Goal: Share content: Share content

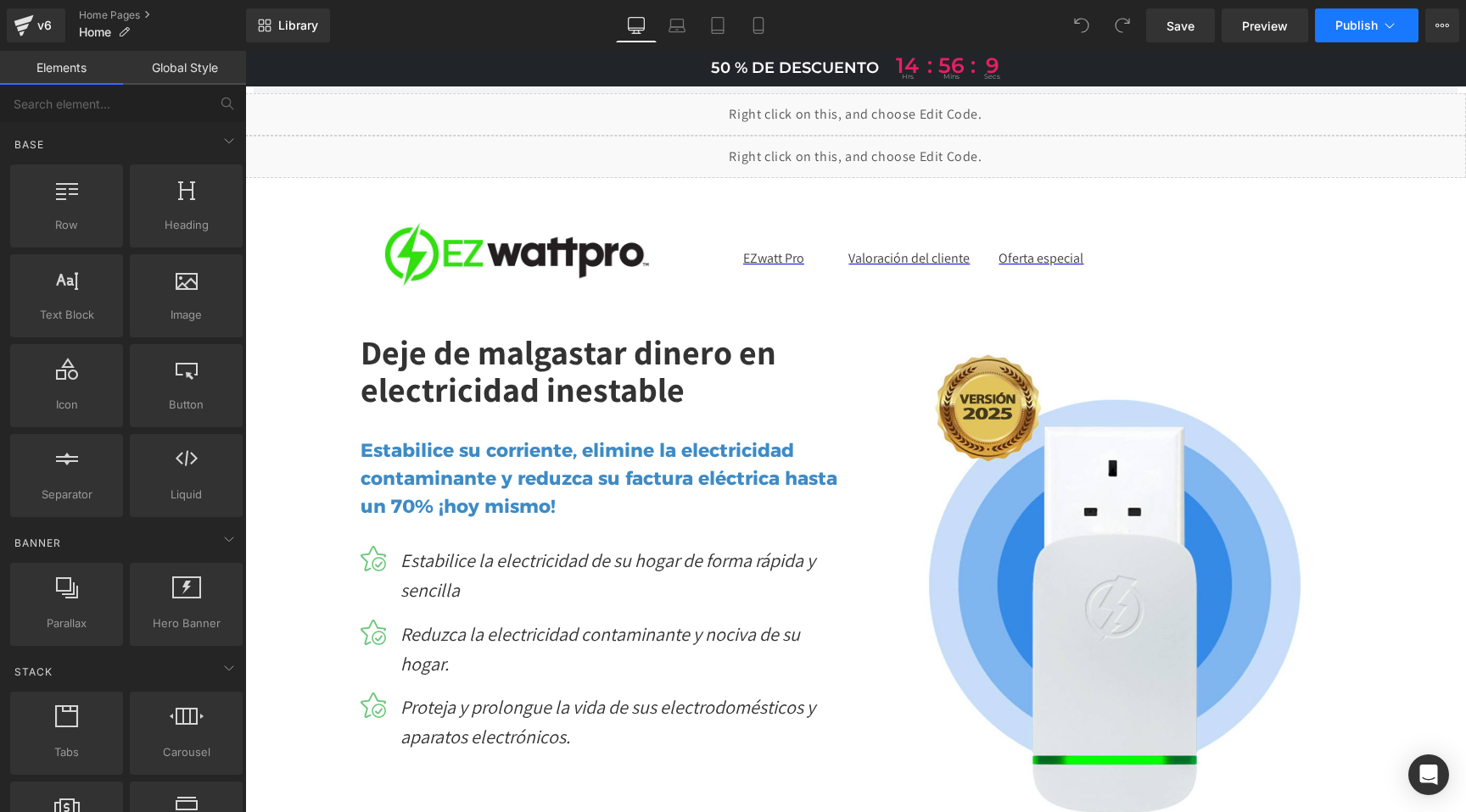
click at [1395, 31] on icon at bounding box center [1389, 24] width 17 height 17
click at [1435, 22] on icon at bounding box center [1442, 25] width 14 height 14
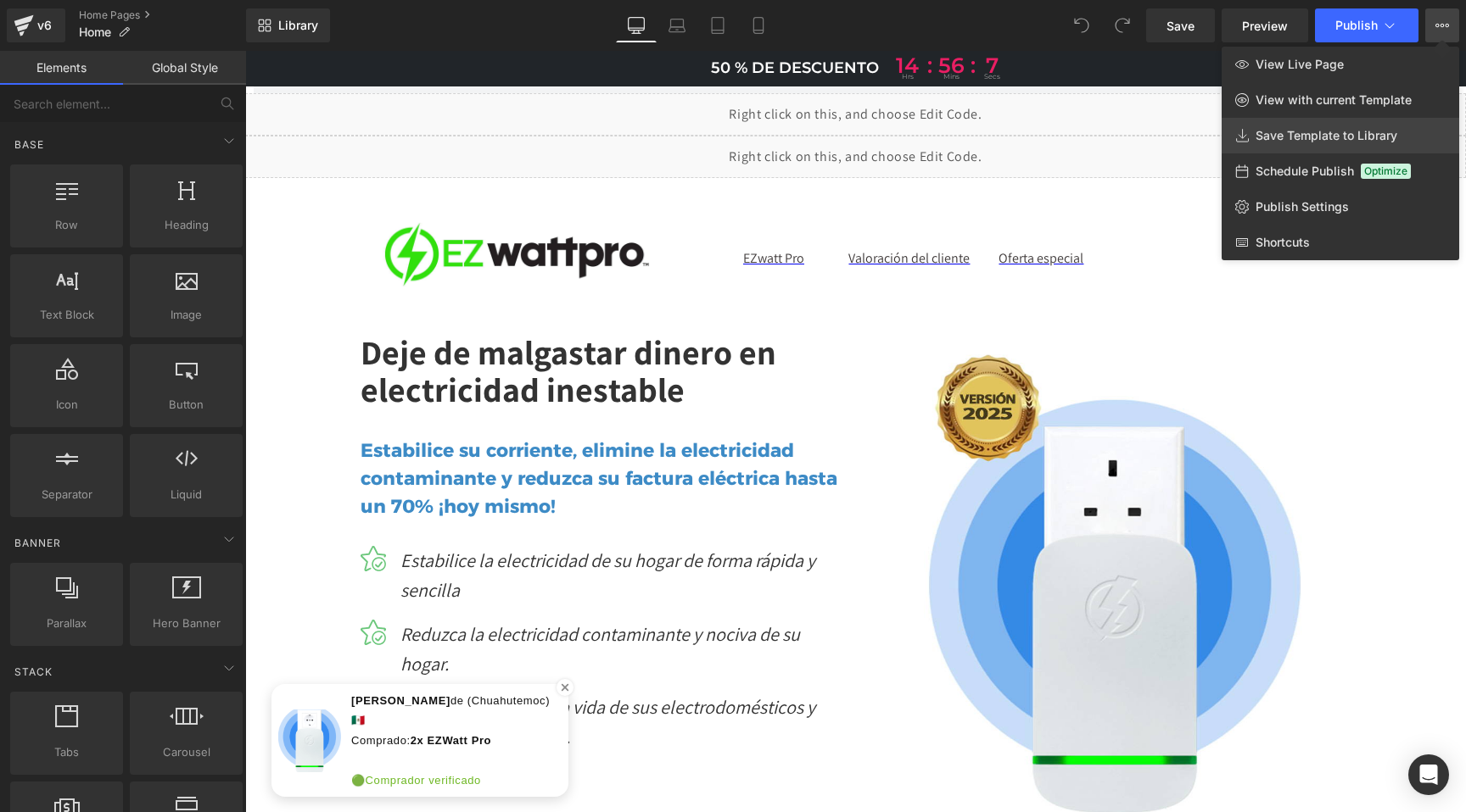
click at [1297, 142] on span "Save Template to Library" at bounding box center [1325, 136] width 142 height 16
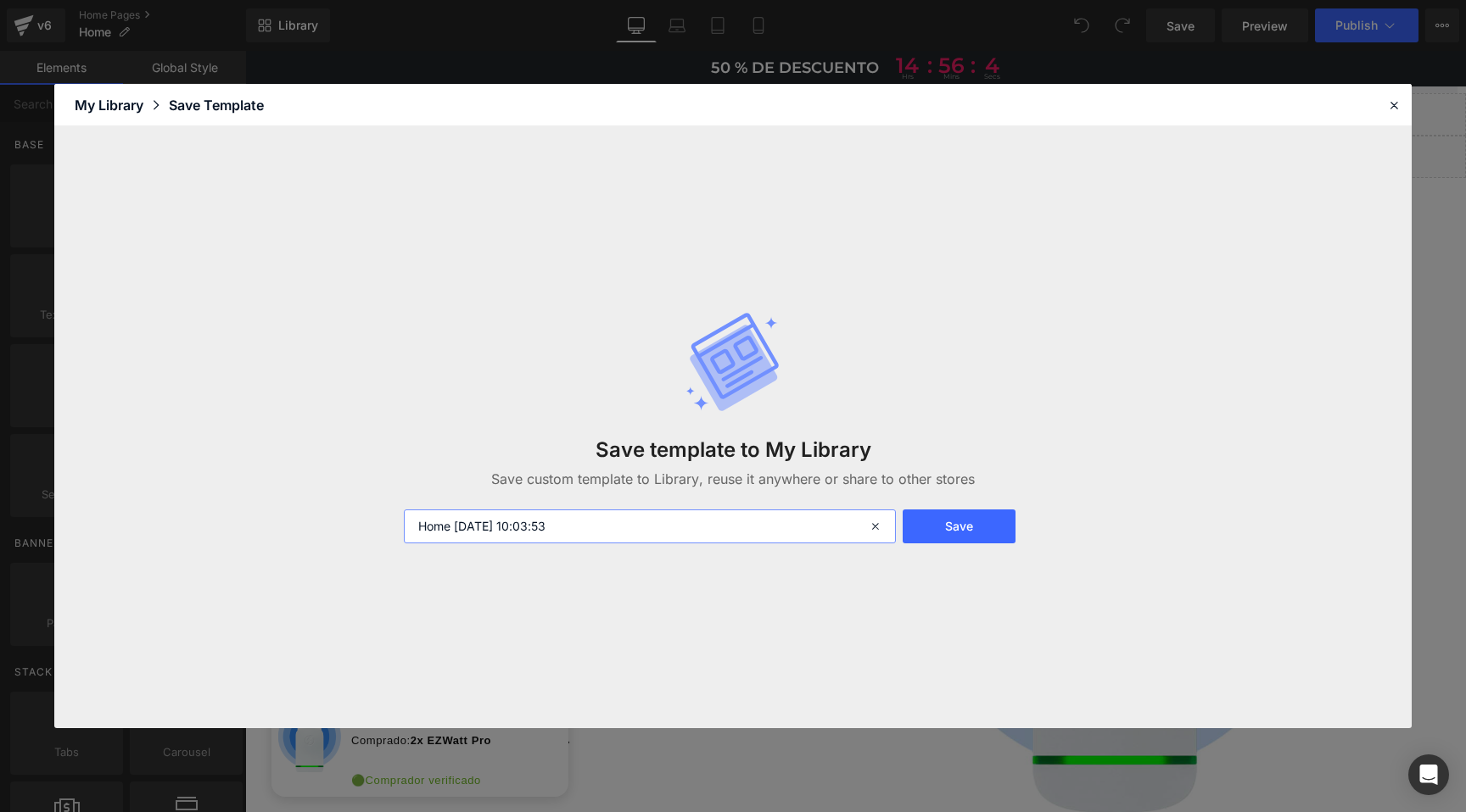
drag, startPoint x: 456, startPoint y: 526, endPoint x: 707, endPoint y: 537, distance: 251.2
click at [707, 537] on input "Home [DATE] 10:03:53" at bounding box center [650, 526] width 492 height 34
type input "Home Mx"
click at [948, 525] on button "Save" at bounding box center [959, 526] width 113 height 34
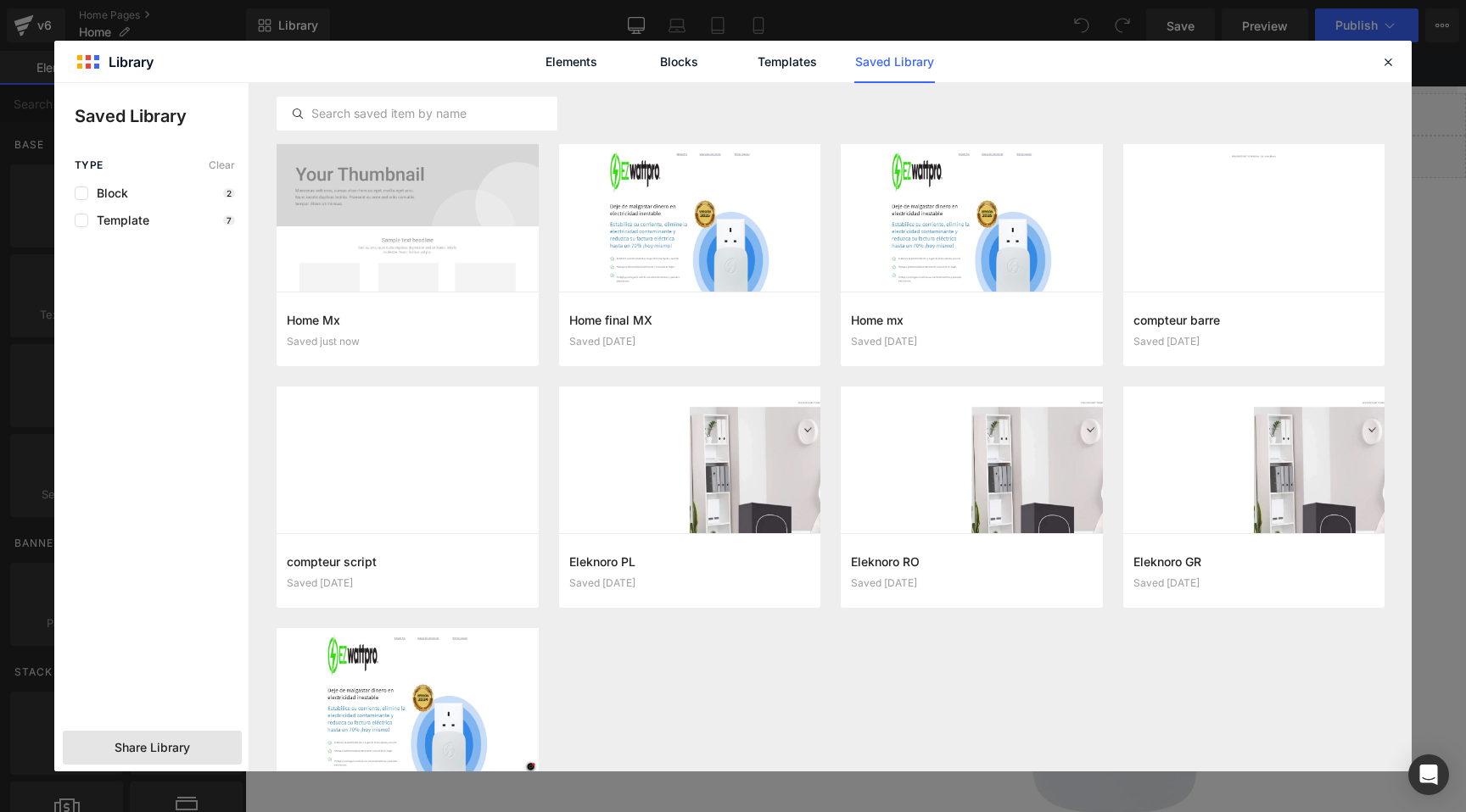
click at [171, 737] on div "Share Library" at bounding box center [151, 748] width 179 height 34
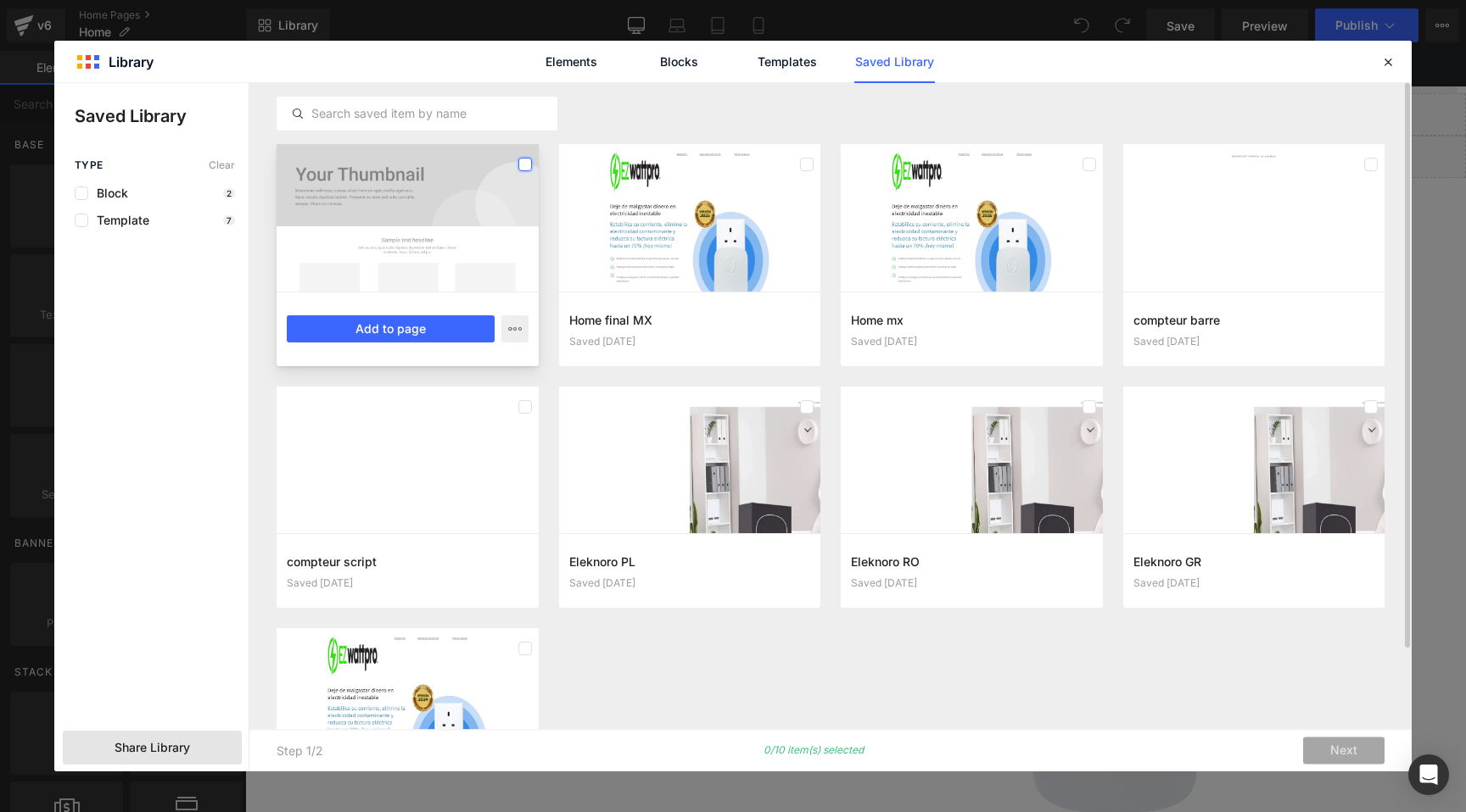
click at [523, 162] on label at bounding box center [525, 165] width 14 height 14
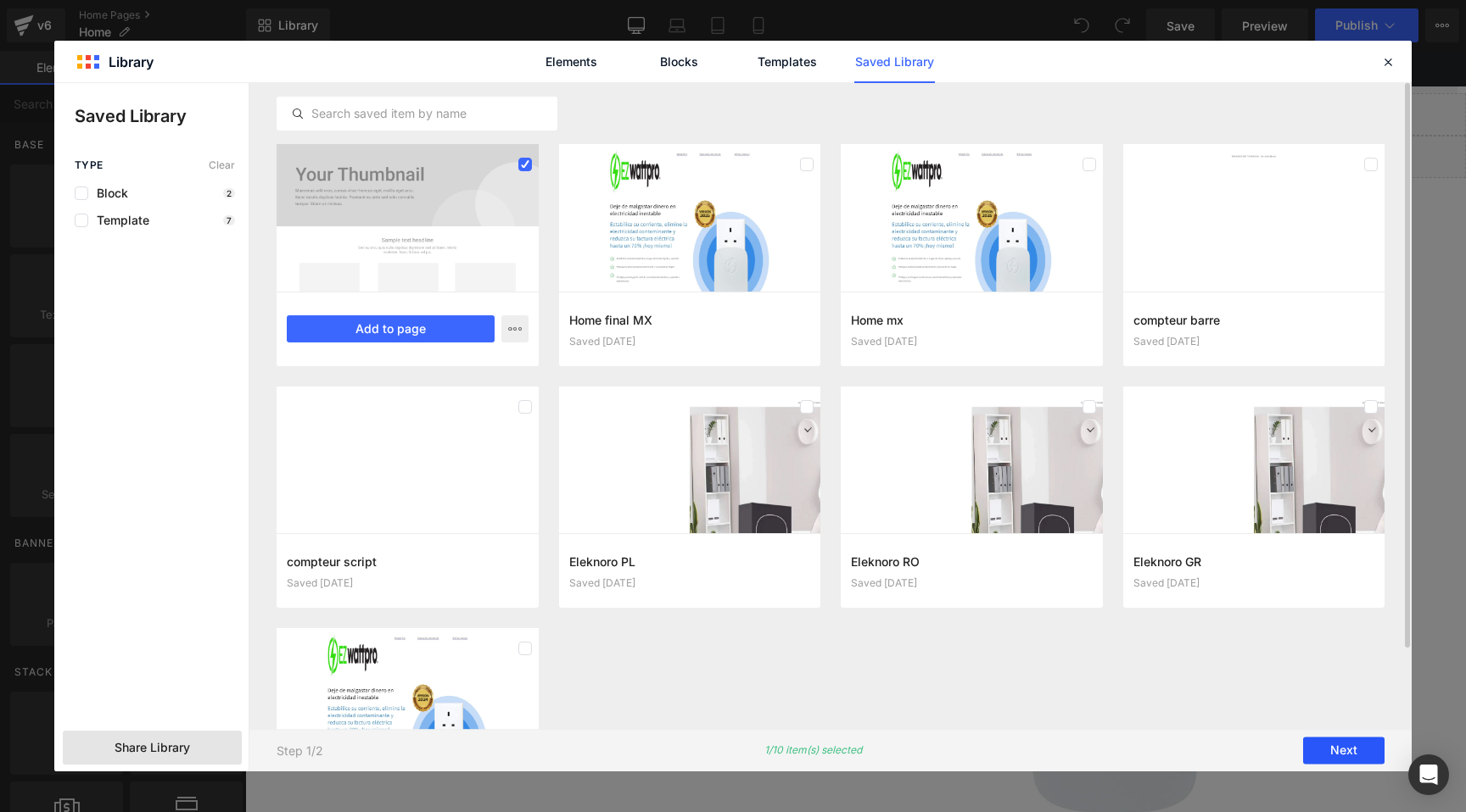
click at [1351, 752] on button "Next" at bounding box center [1343, 751] width 81 height 27
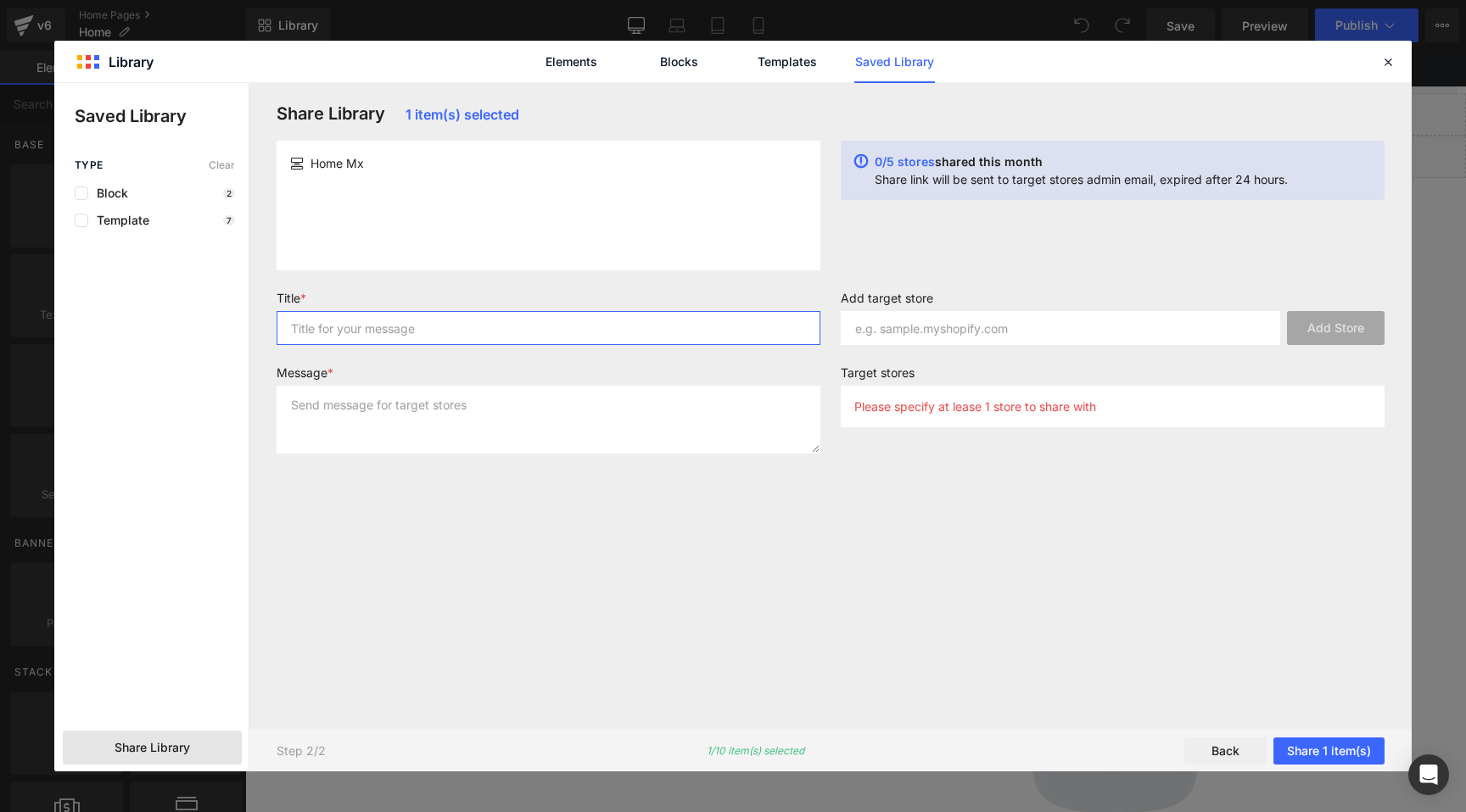
click at [372, 333] on input "text" at bounding box center [548, 328] width 544 height 34
type input "FRF"
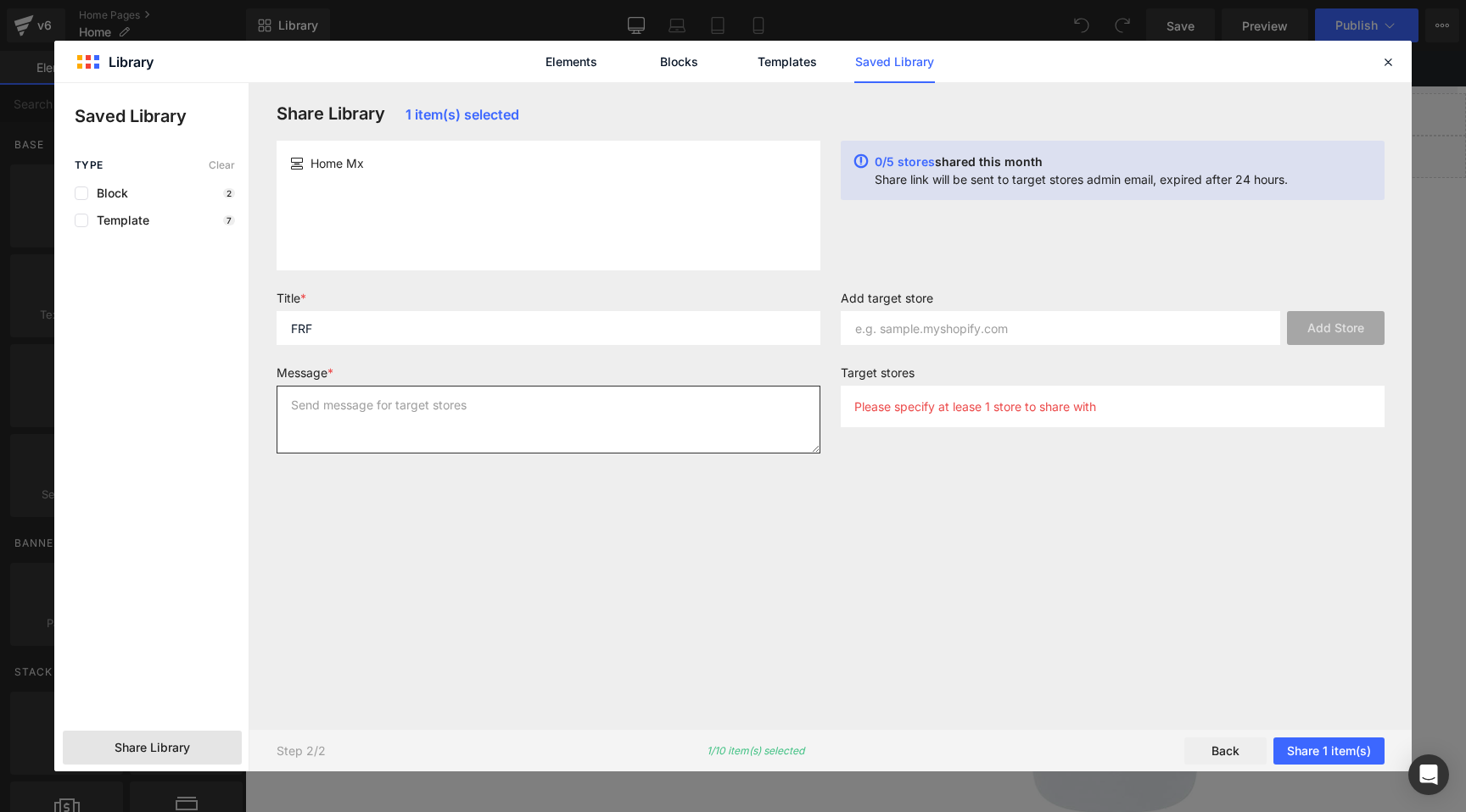
click at [359, 411] on textarea at bounding box center [548, 420] width 544 height 68
type textarea "FRF"
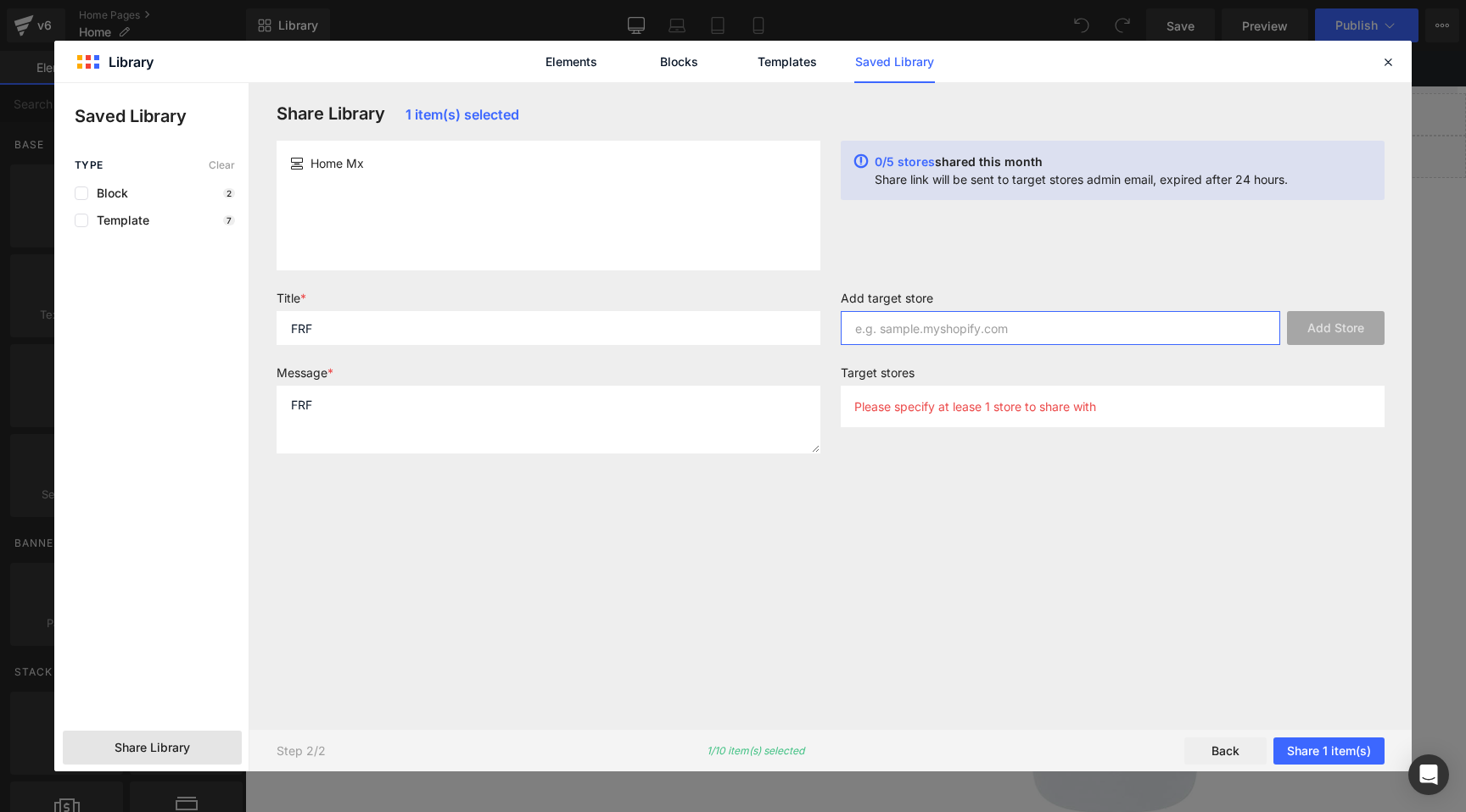
click at [930, 338] on input "text" at bounding box center [1060, 328] width 439 height 34
paste input "[DOMAIN_NAME]"
type input "[DOMAIN_NAME]"
click at [1327, 328] on button "Add Store" at bounding box center [1335, 328] width 98 height 34
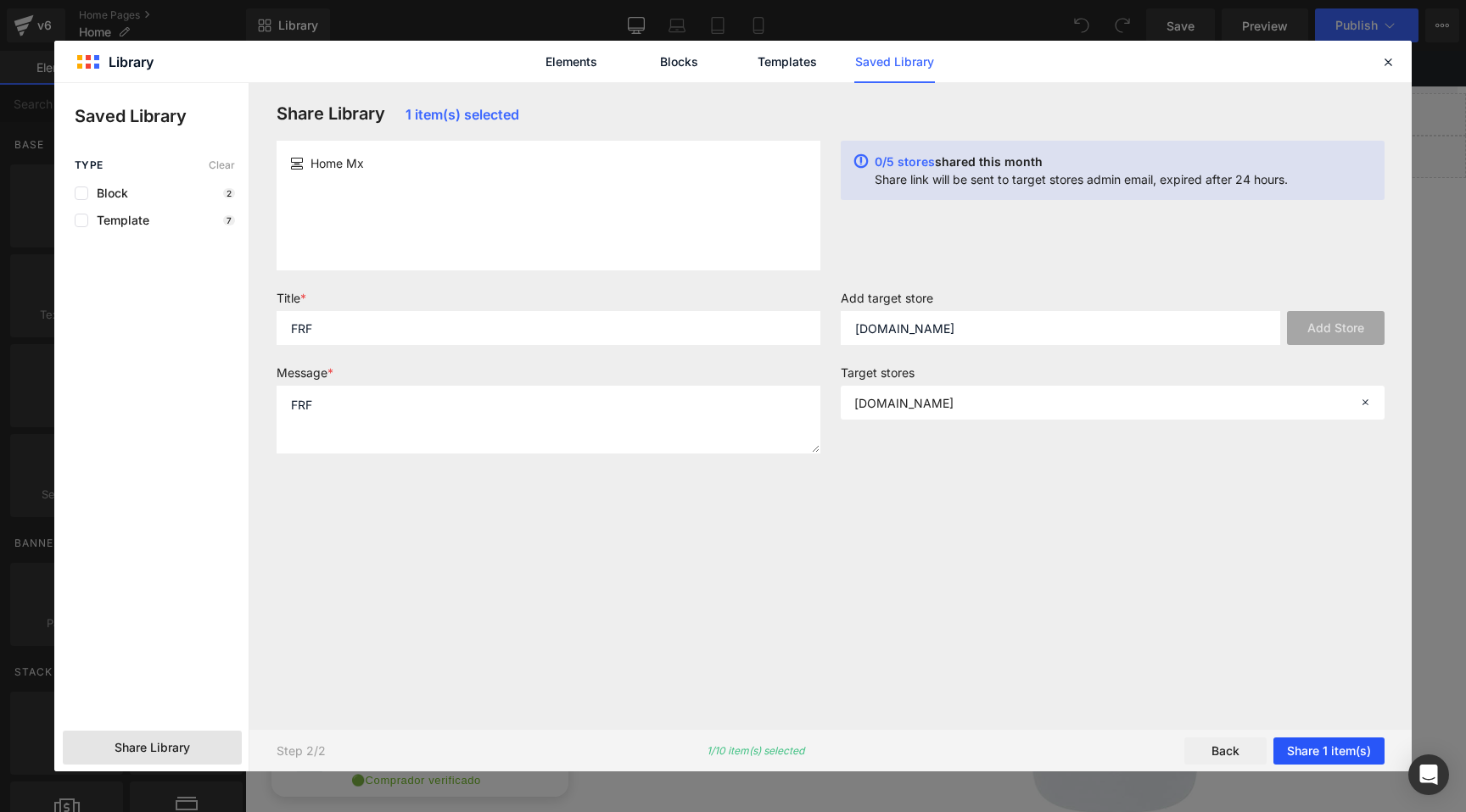
click at [1331, 751] on button "Share 1 item(s)" at bounding box center [1328, 751] width 111 height 27
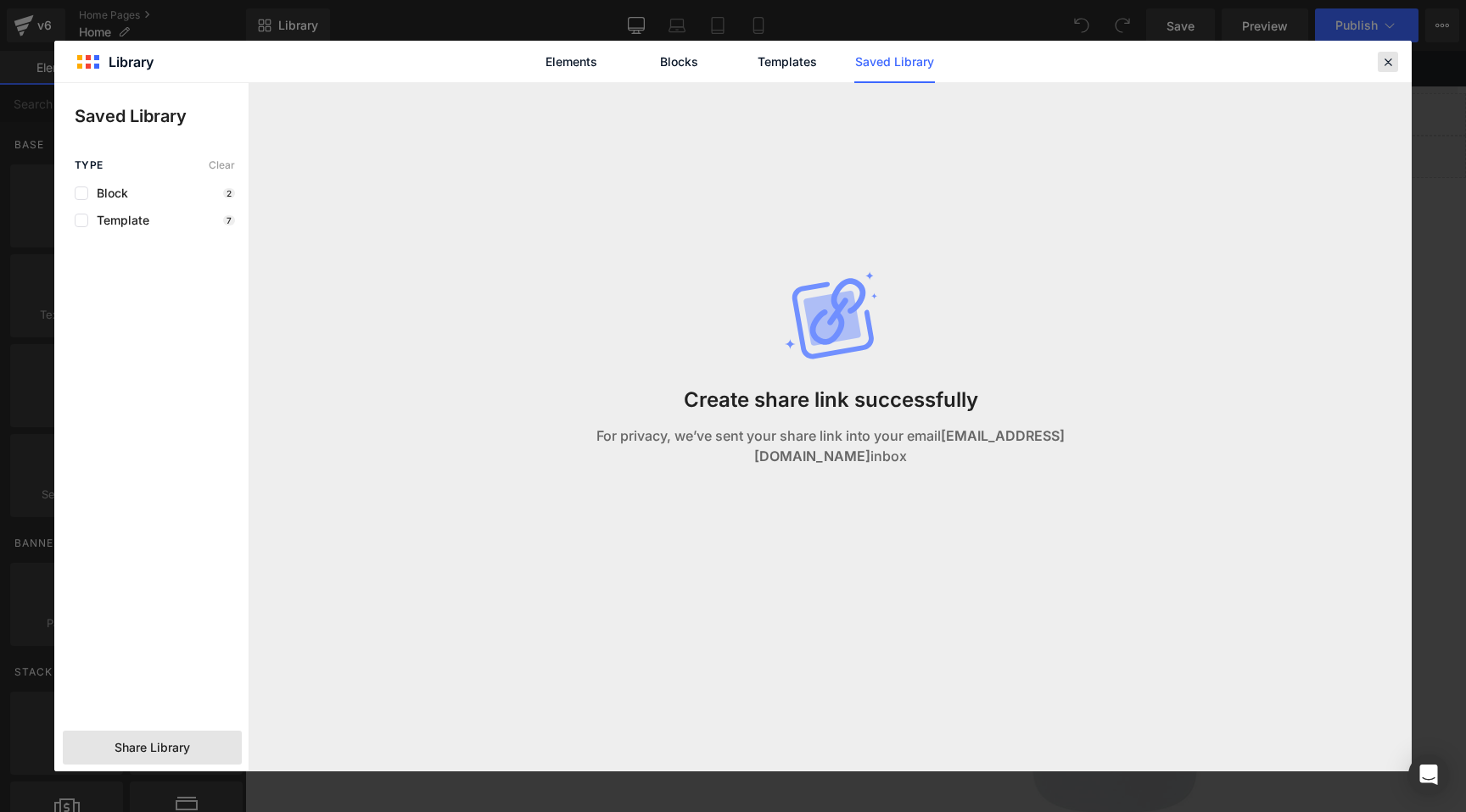
drag, startPoint x: 1384, startPoint y: 59, endPoint x: 658, endPoint y: 197, distance: 739.0
click at [1384, 59] on icon at bounding box center [1388, 62] width 16 height 16
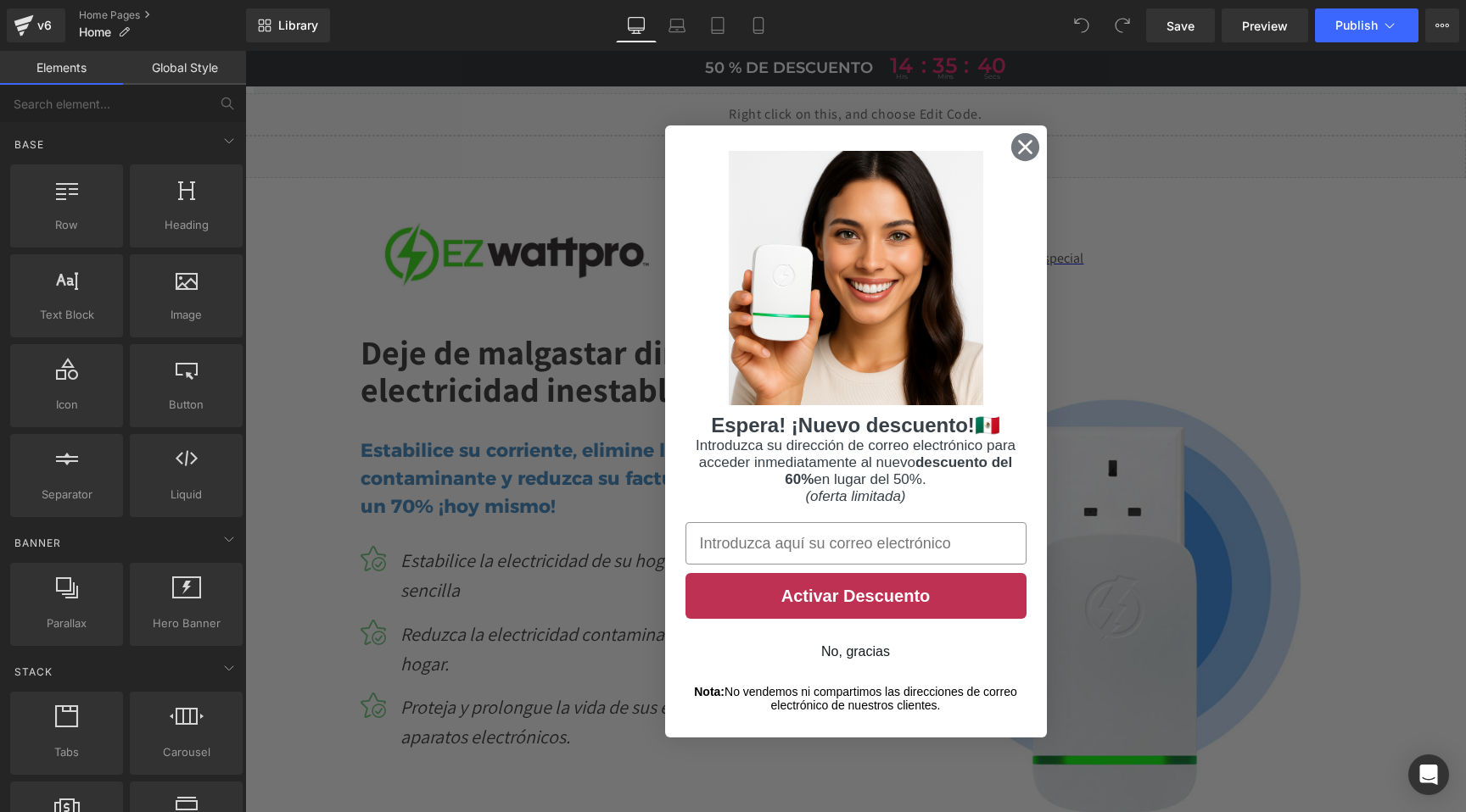
click at [1011, 145] on circle "Close dialog" at bounding box center [1024, 146] width 28 height 28
